Goal: Transaction & Acquisition: Purchase product/service

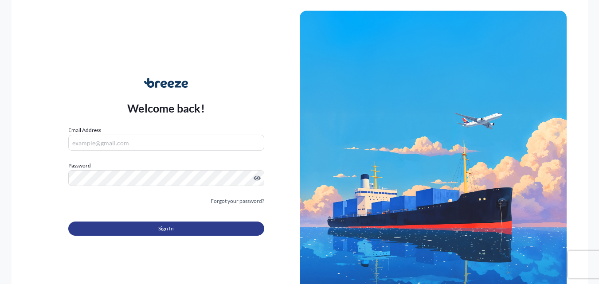
type input "[PERSON_NAME][EMAIL_ADDRESS][PERSON_NAME][DOMAIN_NAME]"
click at [125, 234] on button "Sign In" at bounding box center [166, 229] width 196 height 14
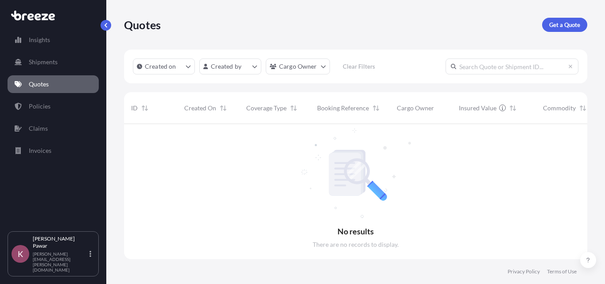
scroll to position [160, 457]
click at [559, 29] on link "Get a Quote" at bounding box center [564, 25] width 45 height 14
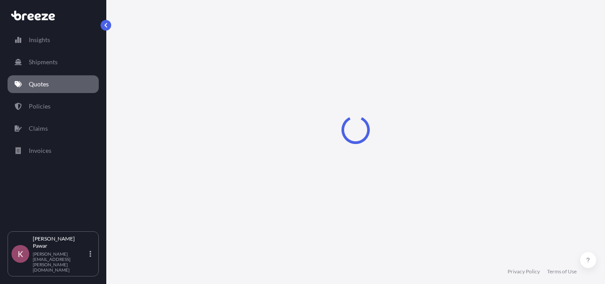
select select "Sea"
select select "1"
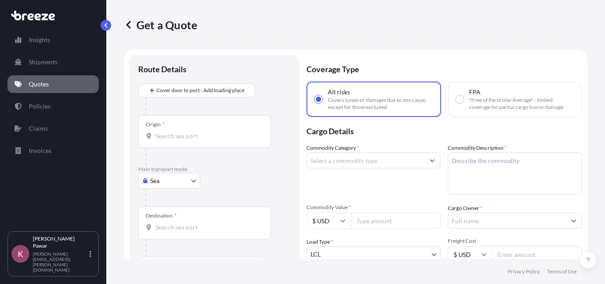
scroll to position [14, 0]
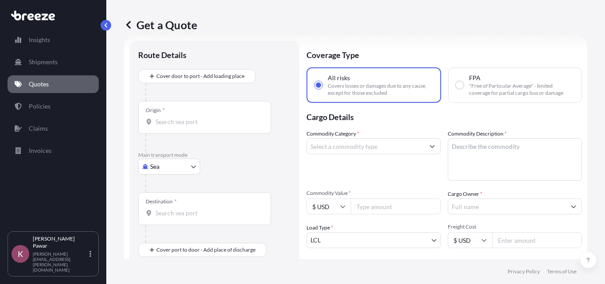
click at [232, 123] on input "Origin *" at bounding box center [208, 121] width 105 height 9
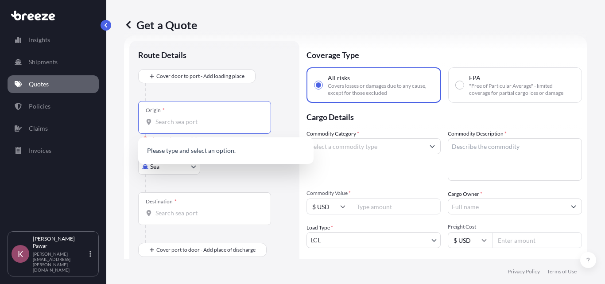
click at [371, 150] on input "Commodity Category *" at bounding box center [365, 146] width 117 height 16
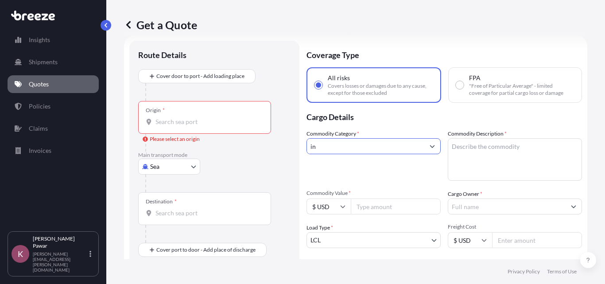
type input "i"
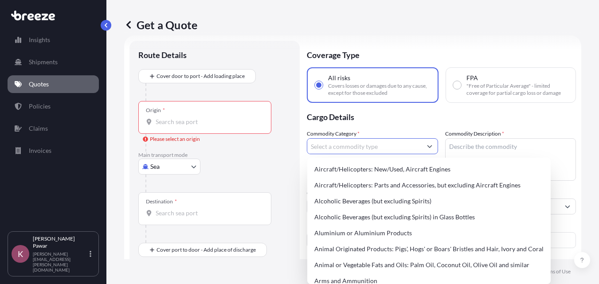
click at [463, 124] on p "Cargo Details" at bounding box center [441, 116] width 269 height 27
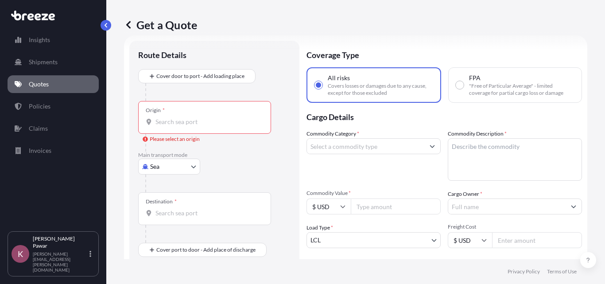
click at [388, 181] on div "Commodity Category * Commodity Description * Commodity Value * $ USD Cargo Owne…" at bounding box center [445, 205] width 276 height 152
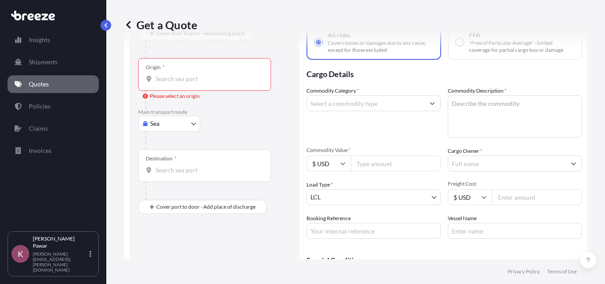
click at [193, 86] on div "Origin *" at bounding box center [204, 74] width 133 height 33
click at [193, 83] on input "Origin * Please select an origin" at bounding box center [208, 78] width 105 height 9
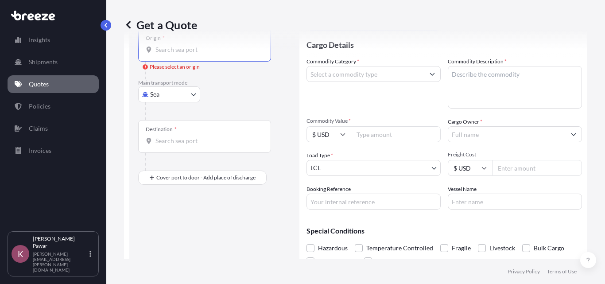
scroll to position [101, 0]
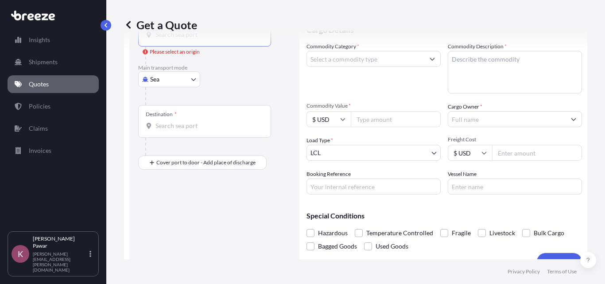
click at [358, 192] on input "Booking Reference" at bounding box center [374, 187] width 134 height 16
paste input "29116302"
type input "29116302"
click at [474, 179] on input "Vessel Name" at bounding box center [515, 187] width 134 height 16
paste input "TIRUA"
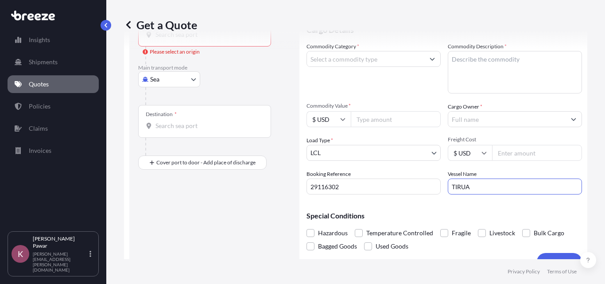
type input "TIRUA"
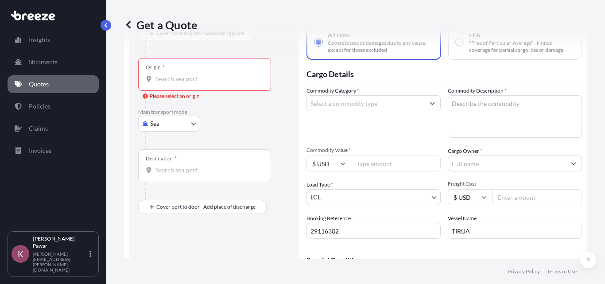
click at [392, 175] on div "Commodity Category * Commodity Description * Commodity Value * $ USD Cargo Owne…" at bounding box center [445, 162] width 276 height 152
click at [388, 165] on input "Commodity Value *" at bounding box center [396, 164] width 90 height 16
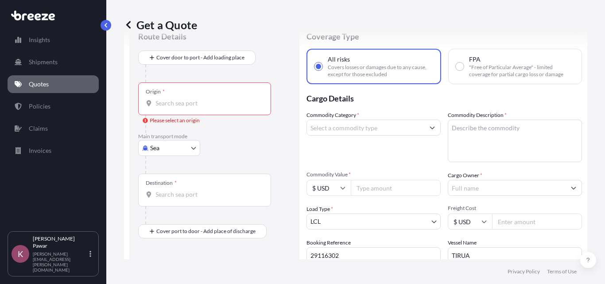
scroll to position [0, 0]
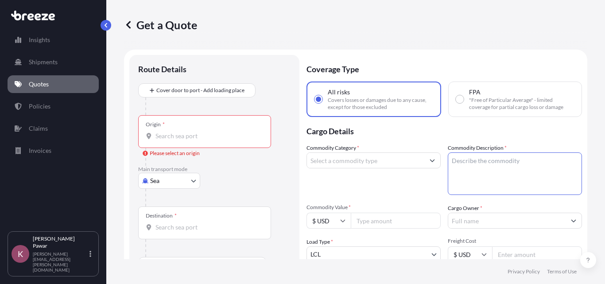
click at [501, 162] on textarea "Commodity Description *" at bounding box center [515, 173] width 134 height 43
paste textarea "[MEDICAL_DATA]"
type textarea "[MEDICAL_DATA]"
click at [350, 160] on input "Commodity Category *" at bounding box center [365, 160] width 117 height 16
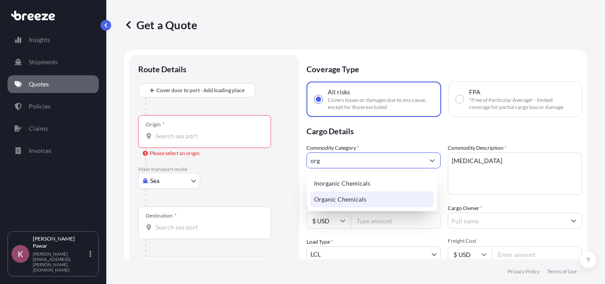
click at [370, 197] on div "Organic Chemicals" at bounding box center [372, 199] width 123 height 16
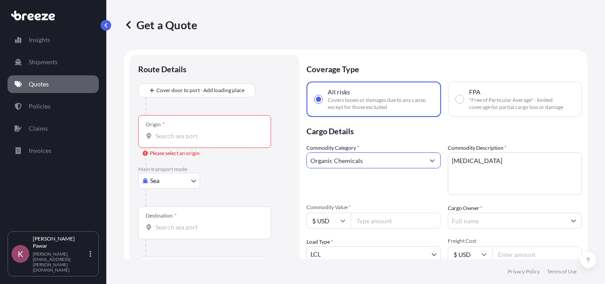
type input "Organic Chemicals"
click at [195, 144] on div "Origin *" at bounding box center [204, 131] width 133 height 33
click at [195, 140] on input "Origin * Please select an origin" at bounding box center [208, 136] width 105 height 9
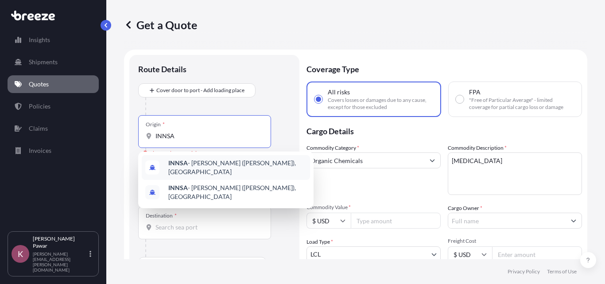
click at [203, 163] on span "INNSA - [PERSON_NAME] ([PERSON_NAME]), [GEOGRAPHIC_DATA]" at bounding box center [237, 168] width 138 height 18
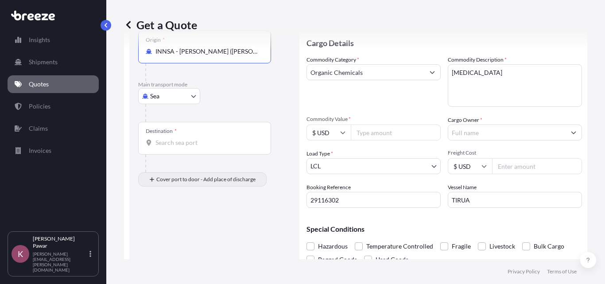
scroll to position [89, 0]
type input "INNSA - [PERSON_NAME] ([PERSON_NAME]), [GEOGRAPHIC_DATA]"
click at [199, 144] on input "Destination *" at bounding box center [208, 142] width 105 height 9
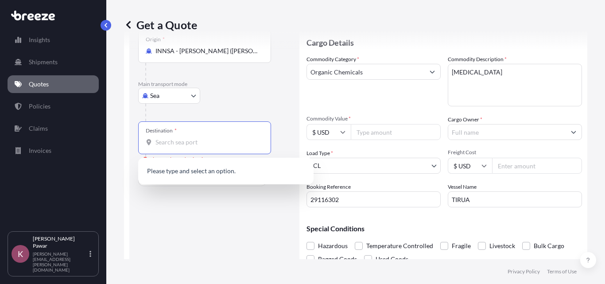
paste input "[GEOGRAPHIC_DATA], [GEOGRAPHIC_DATA]"
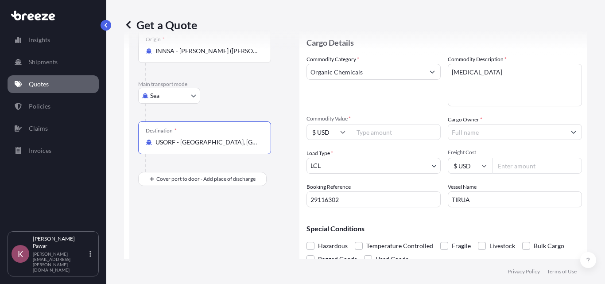
type input "USORF - [GEOGRAPHIC_DATA], [GEOGRAPHIC_DATA]"
click at [487, 130] on input "Cargo Owner *" at bounding box center [506, 132] width 117 height 16
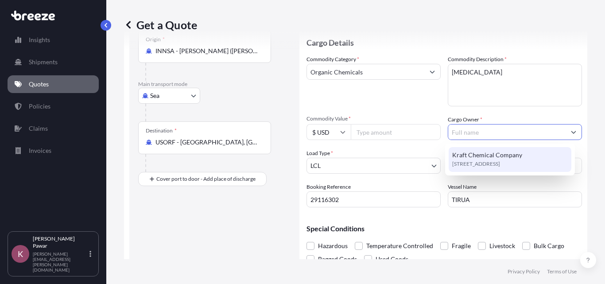
click at [487, 156] on span "Kraft Chemical Company" at bounding box center [487, 155] width 70 height 9
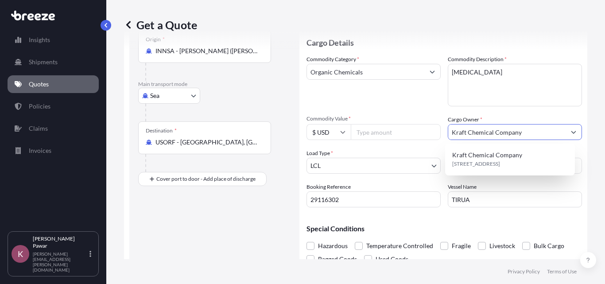
scroll to position [118, 0]
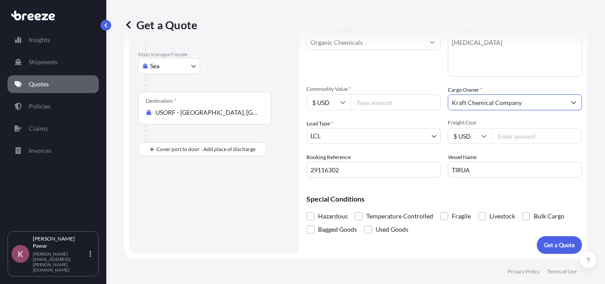
click at [529, 105] on input "Kraft Chemical Company" at bounding box center [506, 102] width 117 height 16
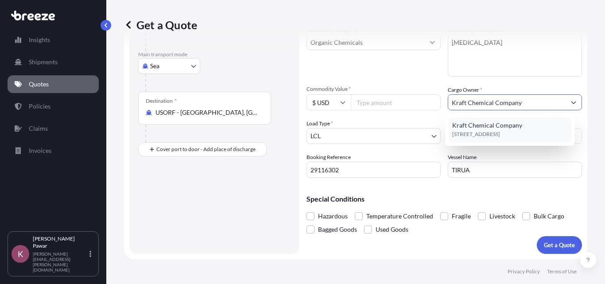
click at [500, 130] on span "[STREET_ADDRESS]" at bounding box center [476, 134] width 48 height 9
type input "Kraft Chemical Company"
click at [499, 136] on span "[STREET_ADDRESS]" at bounding box center [476, 134] width 48 height 9
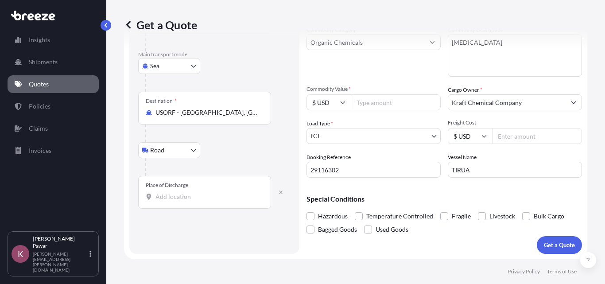
click at [184, 155] on body "1 option available. Insights Shipments Quotes Policies Claims Invoices K [PERSO…" at bounding box center [302, 142] width 605 height 284
click at [181, 184] on div "Rail" at bounding box center [169, 189] width 55 height 16
click at [210, 199] on input "Place of Discharge" at bounding box center [208, 196] width 105 height 9
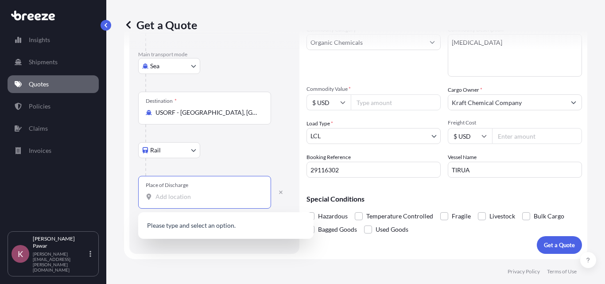
click at [238, 196] on input "Place of Discharge" at bounding box center [208, 196] width 105 height 9
click at [190, 201] on input "Place of Discharge" at bounding box center [208, 196] width 105 height 9
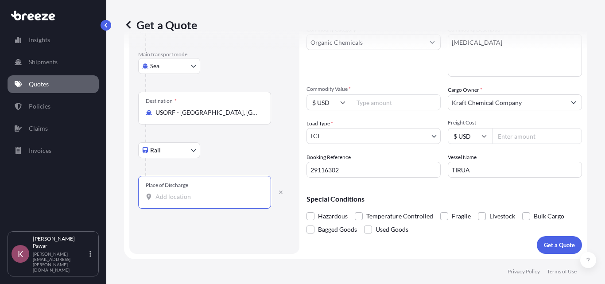
click at [210, 204] on div "Place of Discharge" at bounding box center [204, 192] width 133 height 33
click at [210, 201] on input "Place of Discharge" at bounding box center [208, 196] width 105 height 9
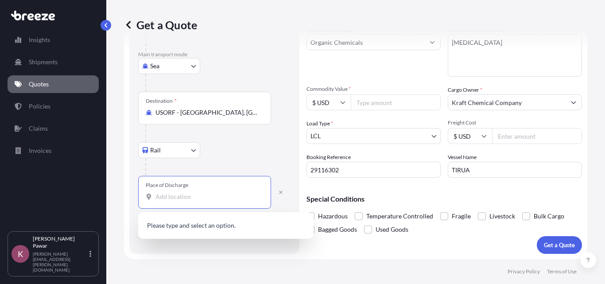
click at [178, 200] on input "Place of Discharge" at bounding box center [208, 196] width 105 height 9
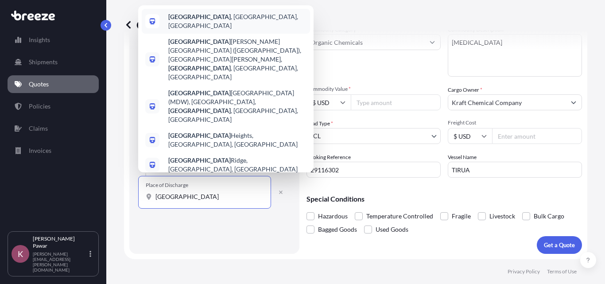
click at [230, 34] on div "[GEOGRAPHIC_DATA] , [GEOGRAPHIC_DATA], [GEOGRAPHIC_DATA]" at bounding box center [226, 21] width 168 height 25
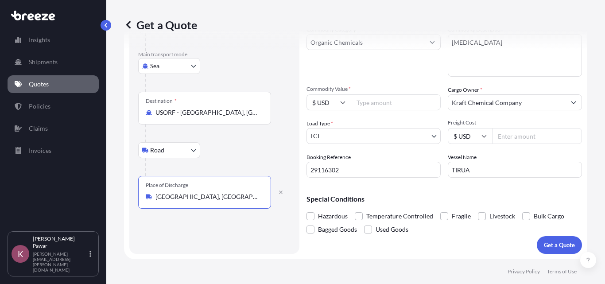
type input "[GEOGRAPHIC_DATA], [GEOGRAPHIC_DATA], [GEOGRAPHIC_DATA]"
click at [192, 152] on body "5 options available. Insights Shipments Quotes Policies Claims Invoices K [PERS…" at bounding box center [302, 142] width 605 height 284
click at [169, 188] on div "Rail" at bounding box center [169, 189] width 55 height 16
click at [216, 202] on div "Place of Discharge [GEOGRAPHIC_DATA], [GEOGRAPHIC_DATA], [GEOGRAPHIC_DATA]" at bounding box center [204, 192] width 133 height 33
click at [216, 201] on input "[GEOGRAPHIC_DATA], [GEOGRAPHIC_DATA], [GEOGRAPHIC_DATA]" at bounding box center [208, 196] width 105 height 9
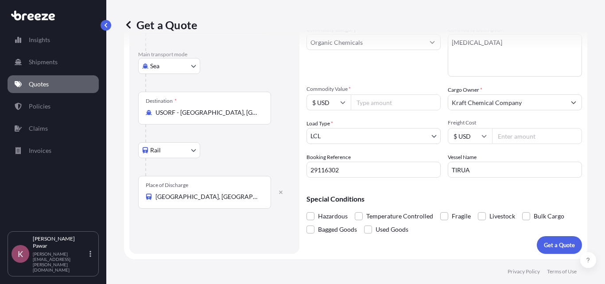
drag, startPoint x: 223, startPoint y: 201, endPoint x: 115, endPoint y: 201, distance: 108.6
click at [115, 201] on div "Get a Quote Route Details Reset Route Details Cover door to port - Add loading …" at bounding box center [355, 129] width 499 height 259
copy icon
click at [229, 225] on div "Route Details Reset Route Details Cover door to port - Add loading place Place …" at bounding box center [214, 96] width 152 height 300
click at [229, 200] on input "[GEOGRAPHIC_DATA], [GEOGRAPHIC_DATA], [GEOGRAPHIC_DATA]" at bounding box center [208, 196] width 105 height 9
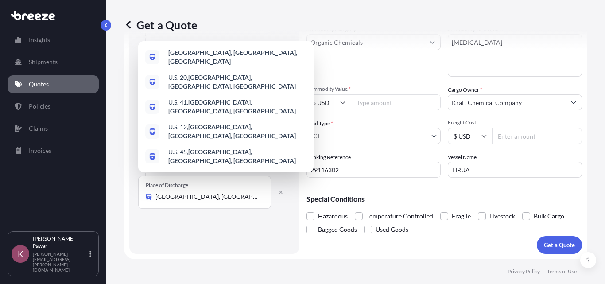
click at [249, 228] on div "Route Details Reset Route Details Cover door to port - Add loading place Place …" at bounding box center [214, 96] width 152 height 300
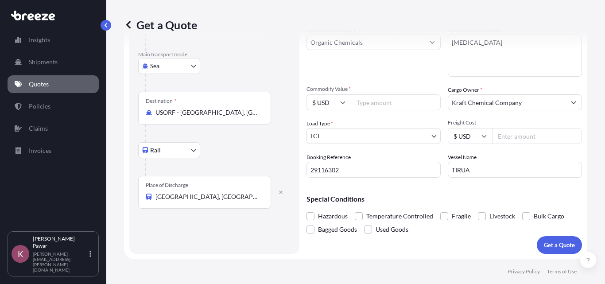
click at [509, 136] on input "Freight Cost" at bounding box center [537, 136] width 90 height 16
type input "1"
drag, startPoint x: 511, startPoint y: 132, endPoint x: 493, endPoint y: 132, distance: 17.7
click at [493, 132] on input "1" at bounding box center [537, 136] width 90 height 16
click at [380, 133] on body "Insights Shipments Quotes Policies Claims Invoices K [PERSON_NAME] [PERSON_NAME…" at bounding box center [302, 142] width 605 height 284
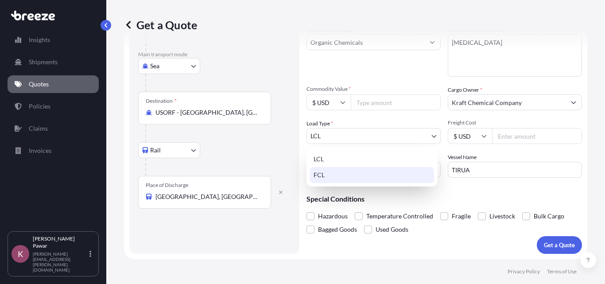
click at [396, 176] on div "FCL" at bounding box center [372, 175] width 124 height 16
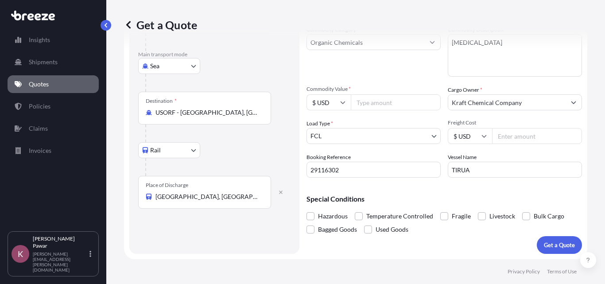
click at [518, 140] on input "Freight Cost" at bounding box center [537, 136] width 90 height 16
click at [399, 101] on input "Commodity Value *" at bounding box center [396, 102] width 90 height 16
type input "105640"
click at [508, 138] on input "Freight Cost" at bounding box center [537, 136] width 90 height 16
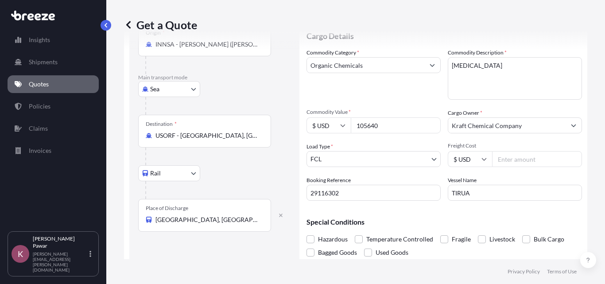
scroll to position [74, 0]
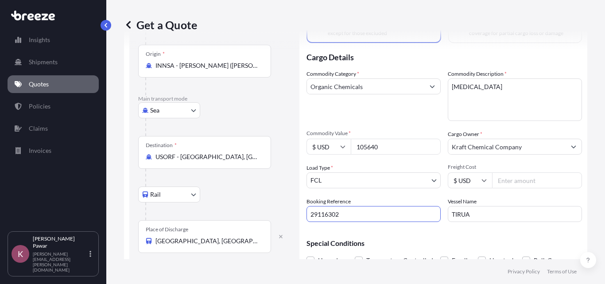
drag, startPoint x: 354, startPoint y: 218, endPoint x: 286, endPoint y: 220, distance: 68.7
click at [285, 213] on form "Route Details Reset Route Details Cover door to port - Add loading place Place …" at bounding box center [355, 140] width 463 height 328
click at [389, 148] on input "105640" at bounding box center [396, 147] width 90 height 16
click at [520, 178] on input "Freight Cost" at bounding box center [537, 180] width 90 height 16
paste input "3496"
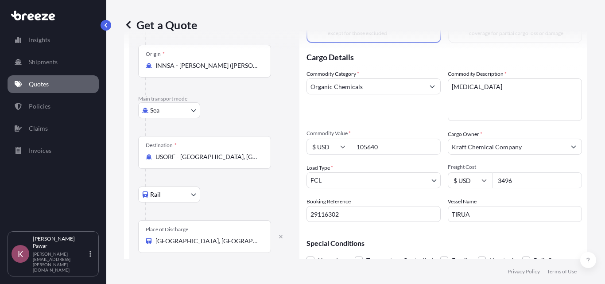
type input "3496"
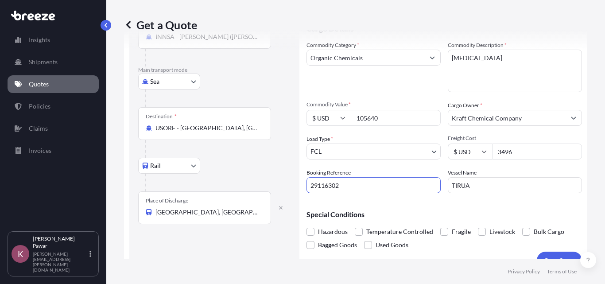
scroll to position [118, 0]
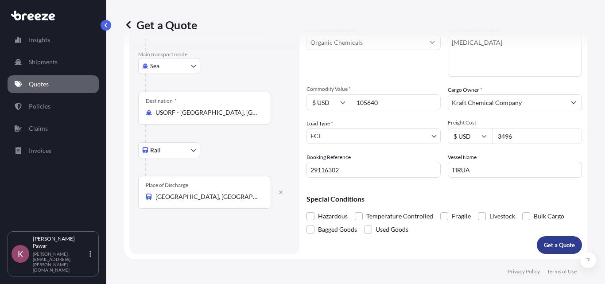
click at [551, 245] on p "Get a Quote" at bounding box center [559, 245] width 31 height 9
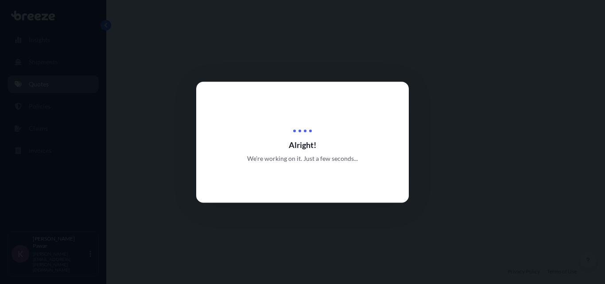
select select "Sea"
select select "Rail"
select select "2"
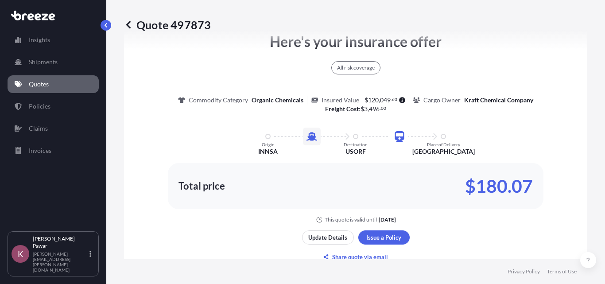
scroll to position [576, 0]
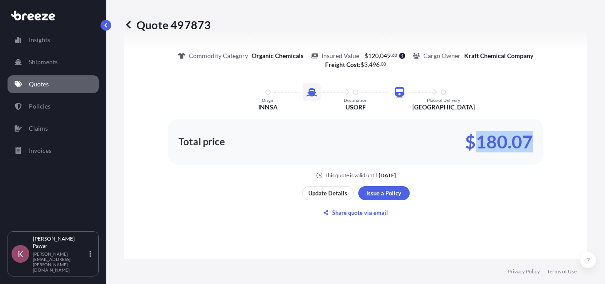
drag, startPoint x: 525, startPoint y: 145, endPoint x: 478, endPoint y: 146, distance: 47.0
click at [478, 146] on div "Total price $180.07" at bounding box center [356, 142] width 376 height 46
copy p "180.07"
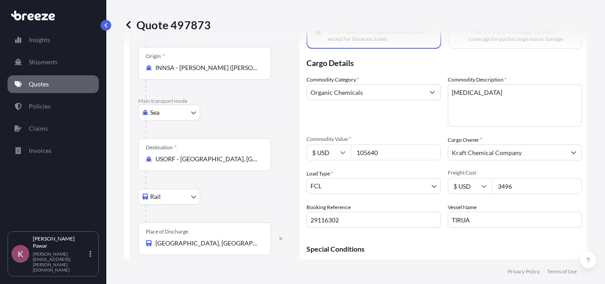
scroll to position [89, 0]
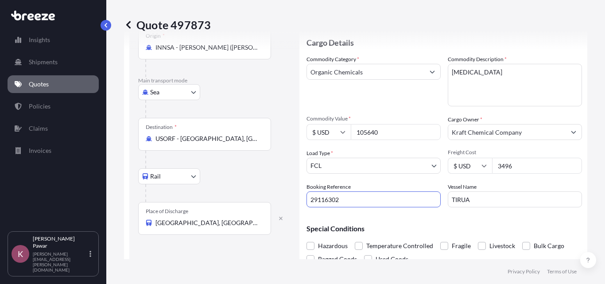
drag, startPoint x: 345, startPoint y: 200, endPoint x: 297, endPoint y: 197, distance: 48.4
click at [297, 197] on form "Route Details Cover door to port - Add loading place Place of loading Road Road…" at bounding box center [355, 125] width 463 height 328
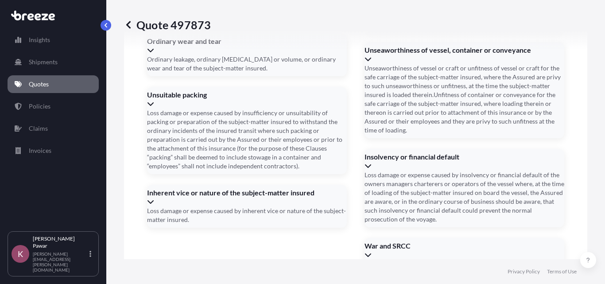
scroll to position [1339, 0]
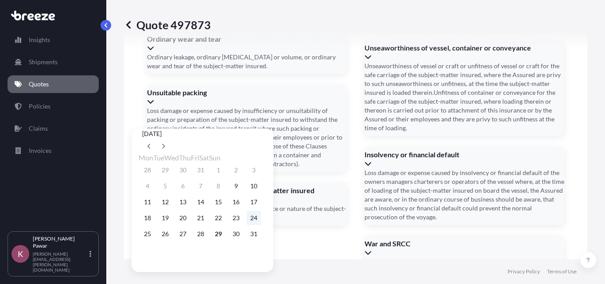
click at [261, 225] on button "24" at bounding box center [254, 218] width 14 height 14
type input "[DATE]"
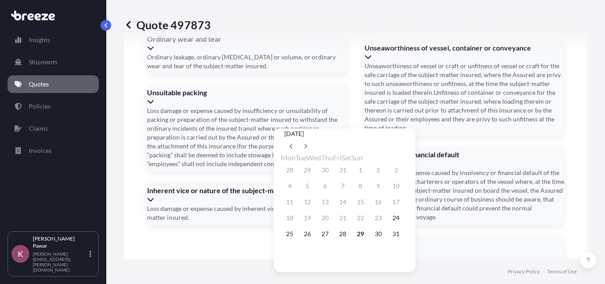
click at [307, 144] on icon at bounding box center [306, 146] width 4 height 5
click at [290, 193] on button "6" at bounding box center [290, 186] width 14 height 14
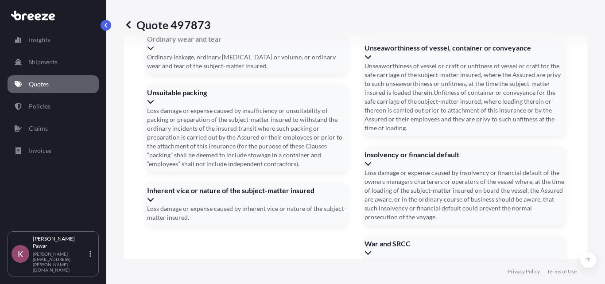
type input "[DATE]"
paste input "HLBU3605767"
type input "HLBU3605767"
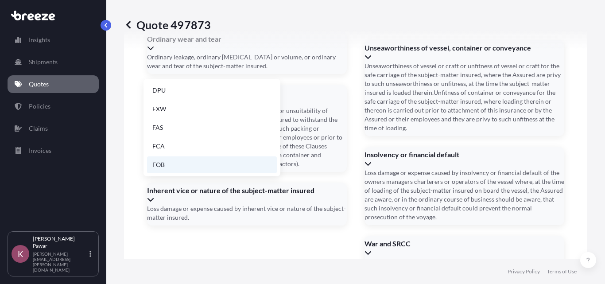
scroll to position [113, 0]
click at [206, 168] on li "FOB" at bounding box center [212, 164] width 130 height 17
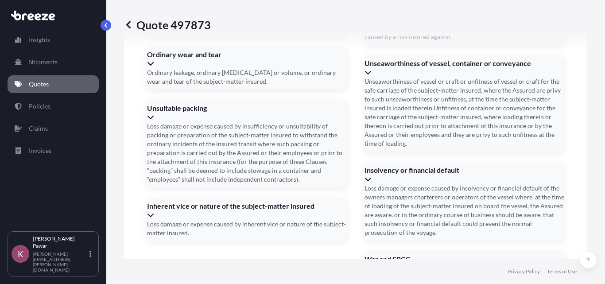
scroll to position [1339, 0]
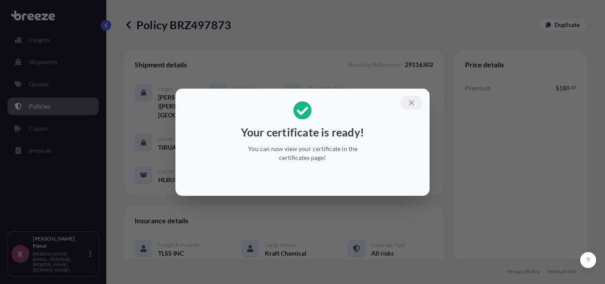
click at [410, 106] on icon "button" at bounding box center [412, 103] width 8 height 8
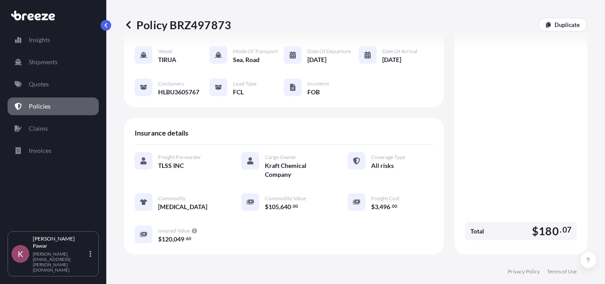
scroll to position [89, 0]
click at [553, 131] on div "Premium $ 180 . 07 Total $ 180 . 07" at bounding box center [521, 119] width 112 height 248
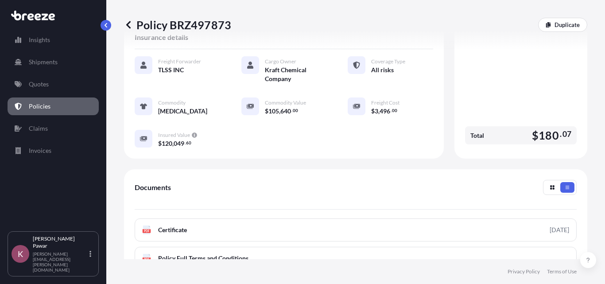
scroll to position [308, 0]
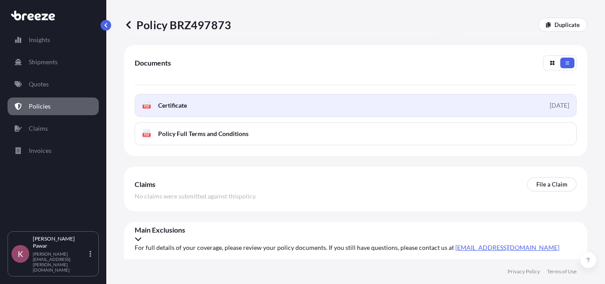
click at [494, 111] on link "PDF Certificate [DATE]" at bounding box center [356, 105] width 442 height 23
